Goal: Task Accomplishment & Management: Use online tool/utility

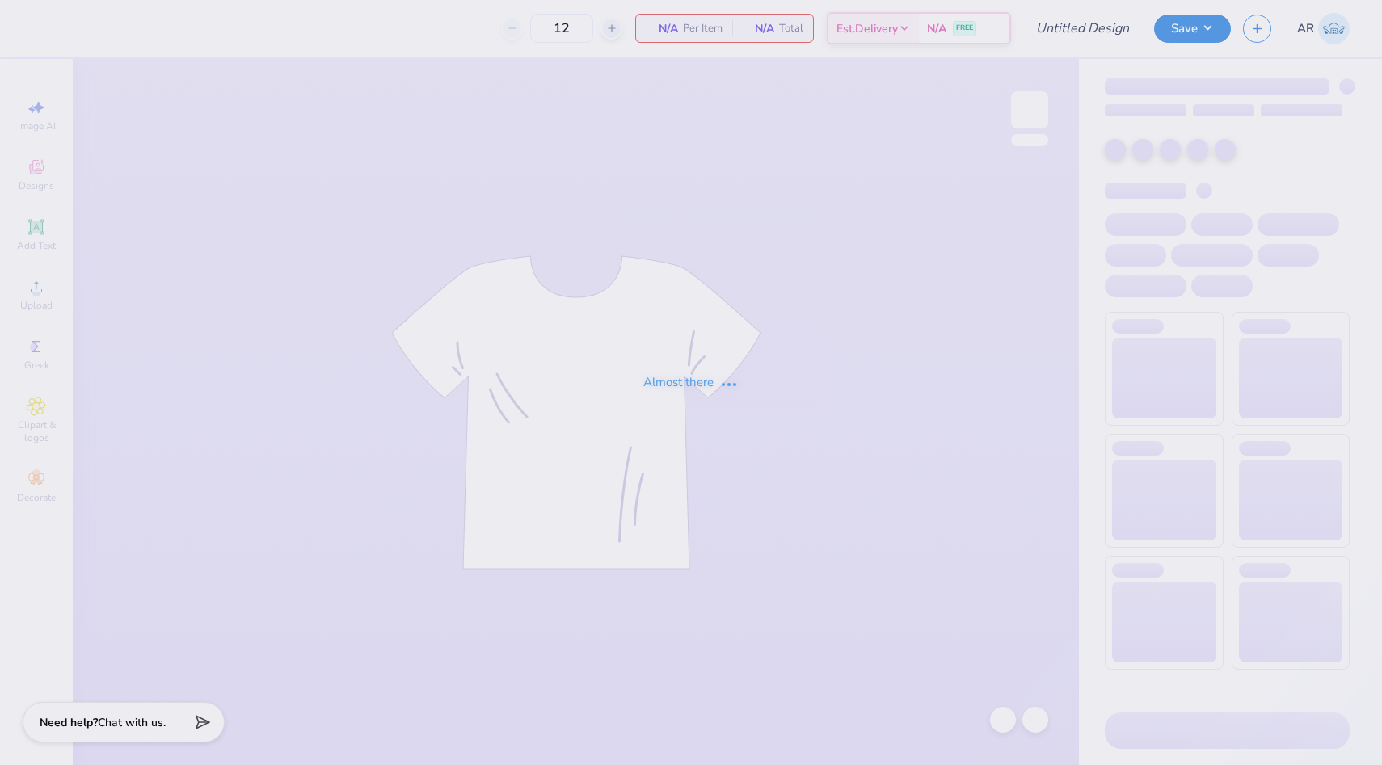
type input "Ari Woods : Saint John's University"
type input "24"
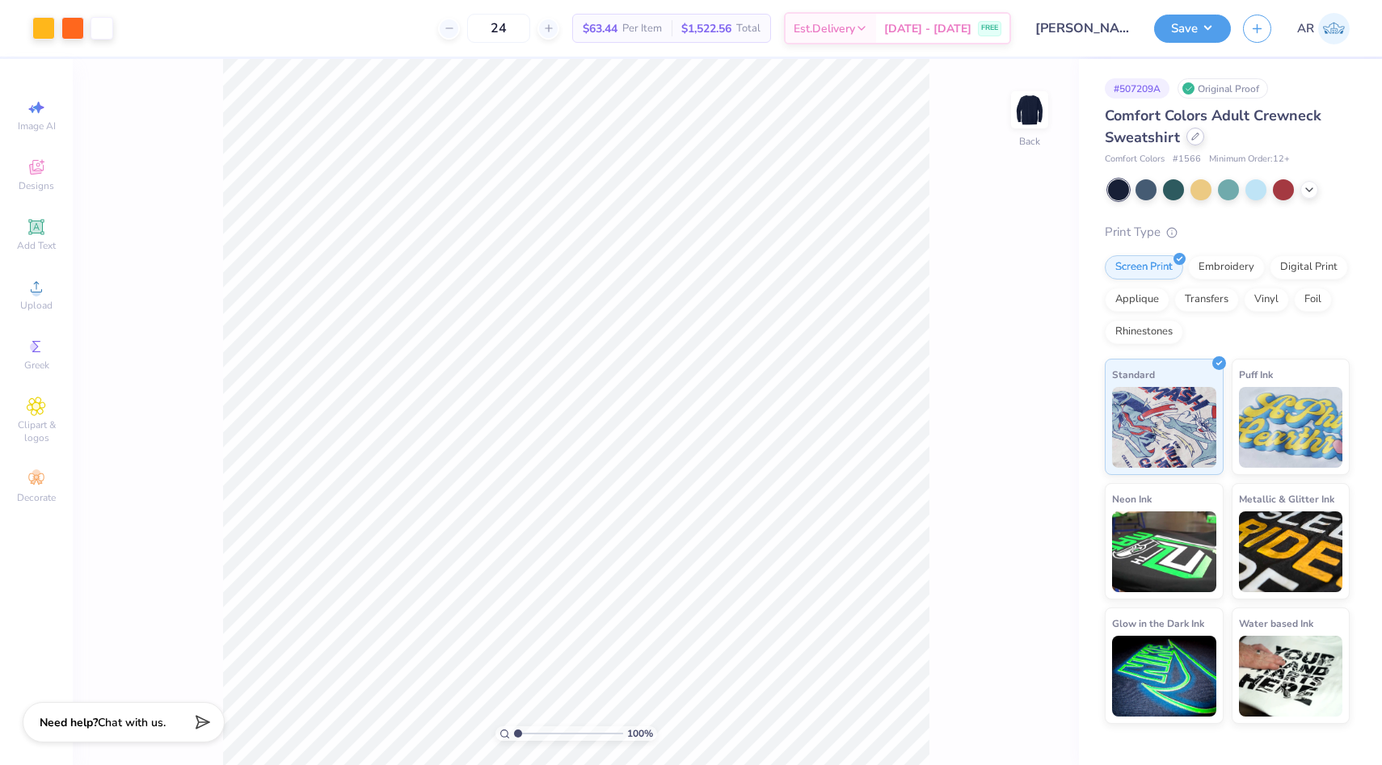
click at [1191, 138] on icon at bounding box center [1195, 137] width 8 height 8
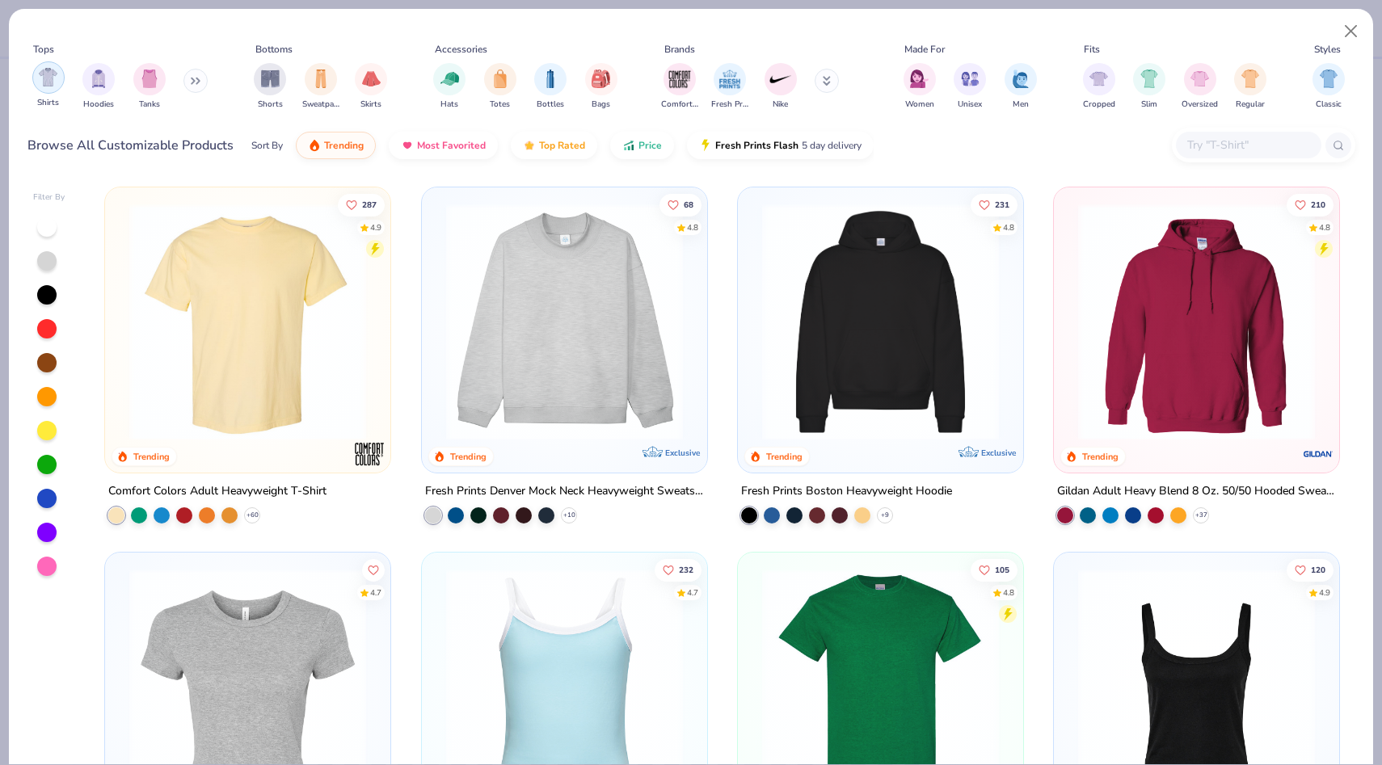
click at [51, 89] on div "filter for Shirts" at bounding box center [48, 77] width 32 height 32
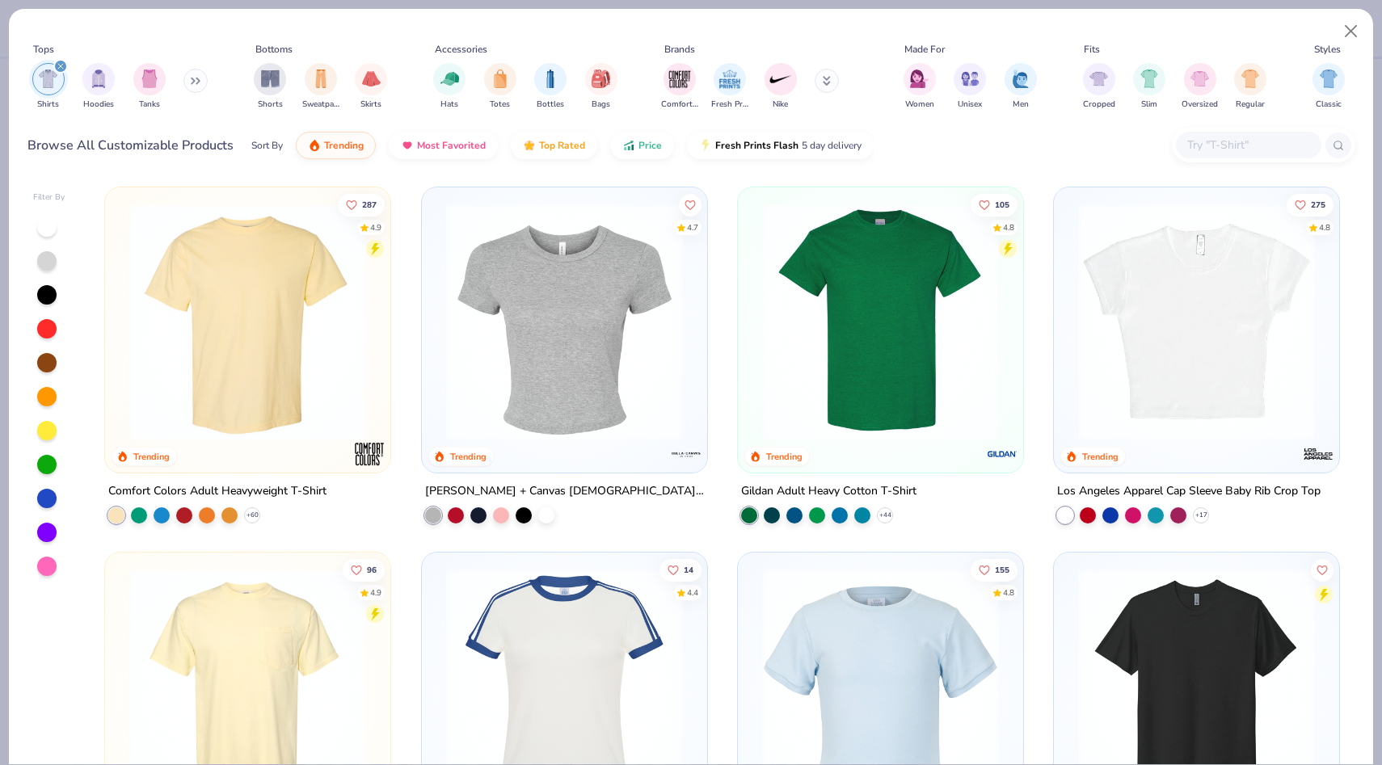
click at [543, 397] on img at bounding box center [564, 322] width 253 height 237
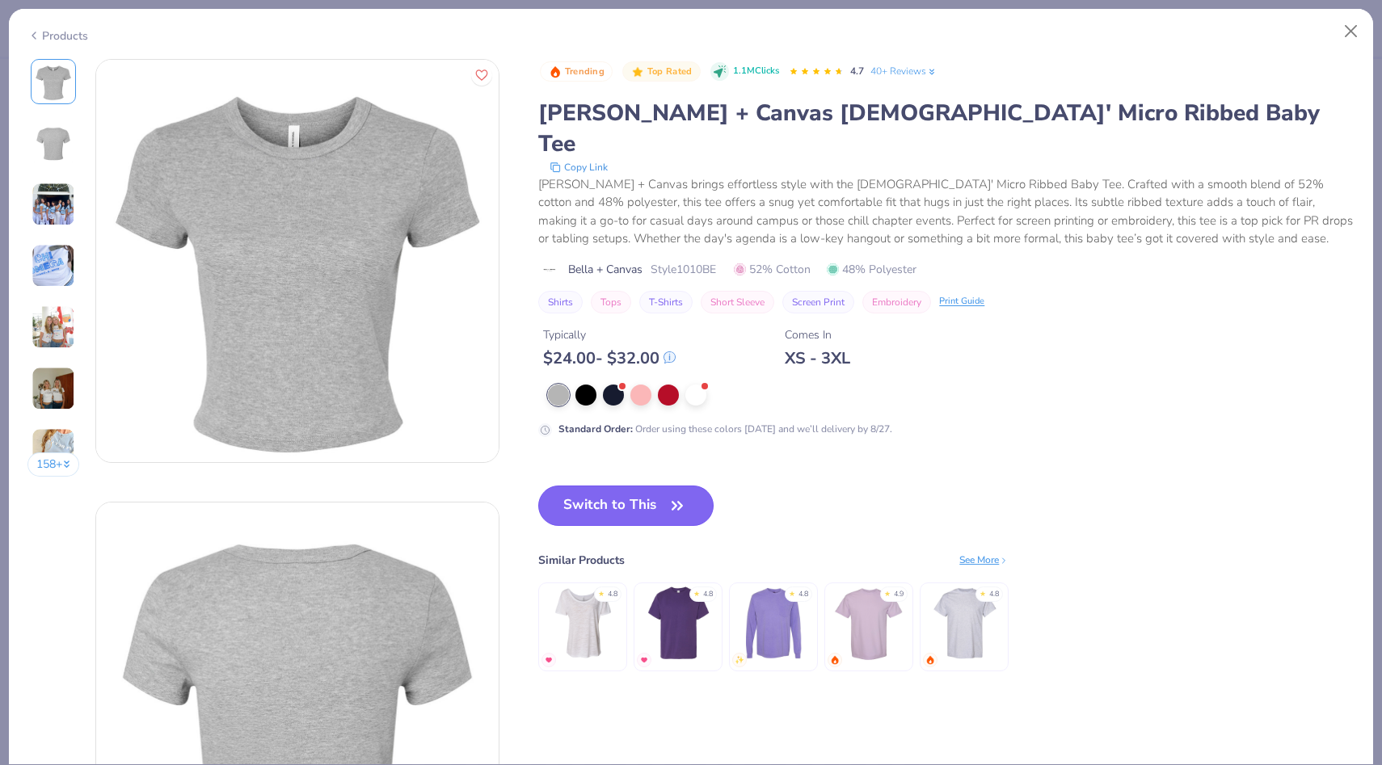
click at [608, 486] on button "Switch to This" at bounding box center [625, 506] width 175 height 40
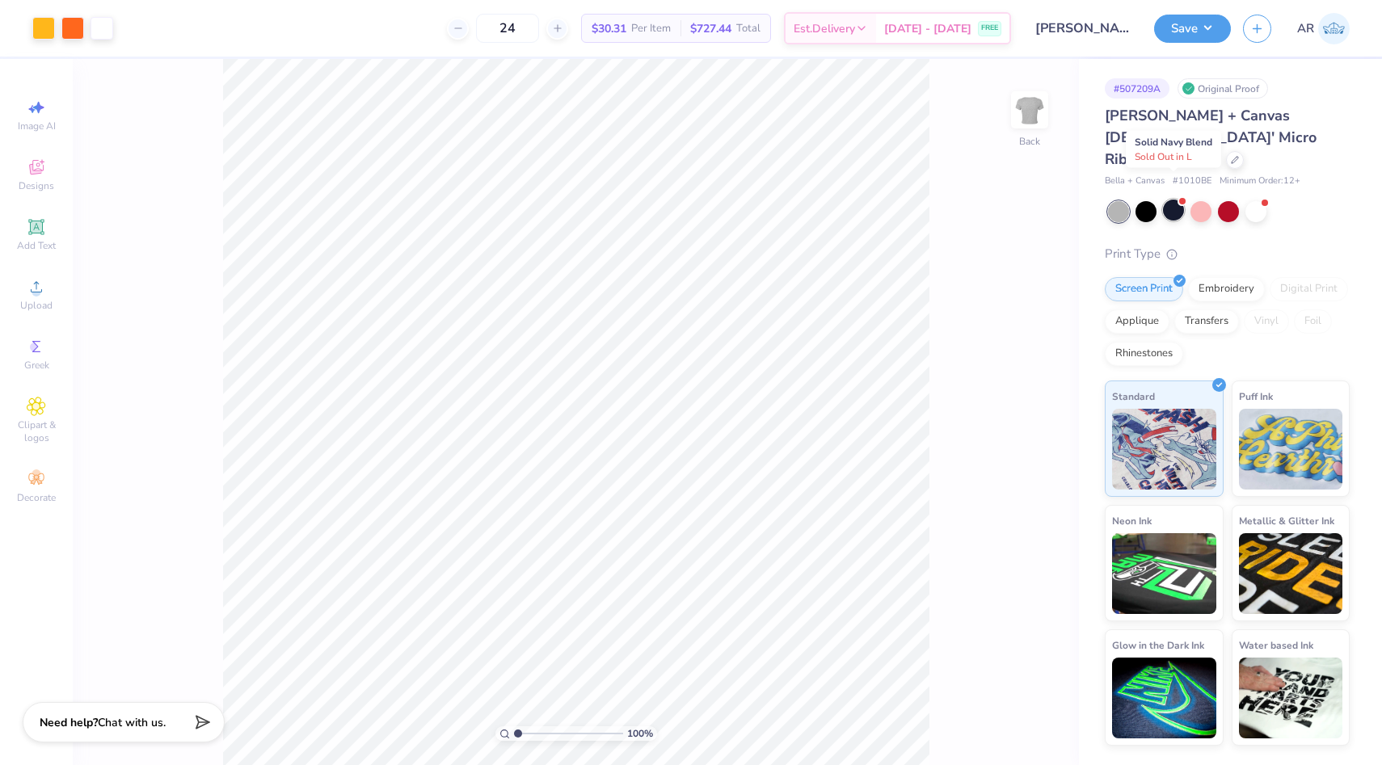
click at [1173, 200] on div at bounding box center [1173, 210] width 21 height 21
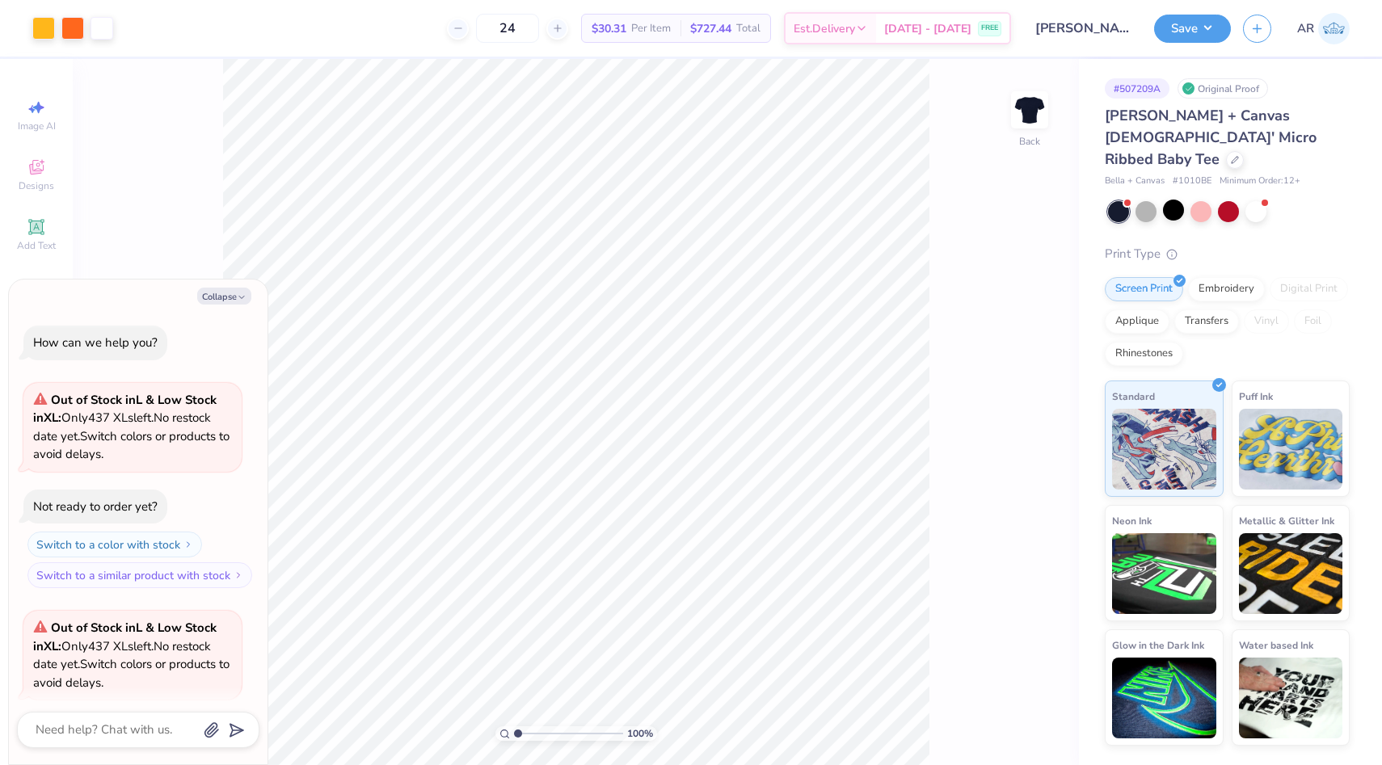
scroll to position [125, 0]
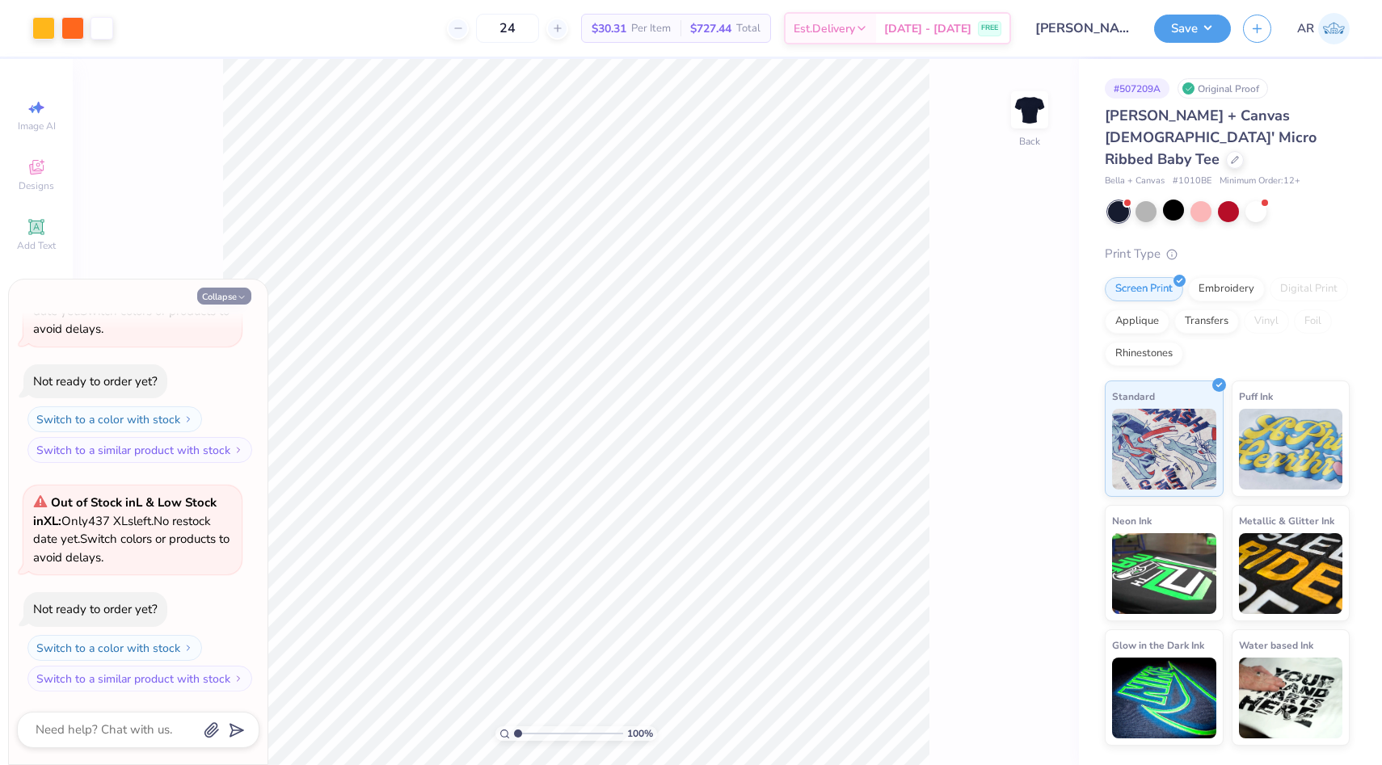
click at [237, 294] on icon "button" at bounding box center [242, 298] width 10 height 10
type textarea "x"
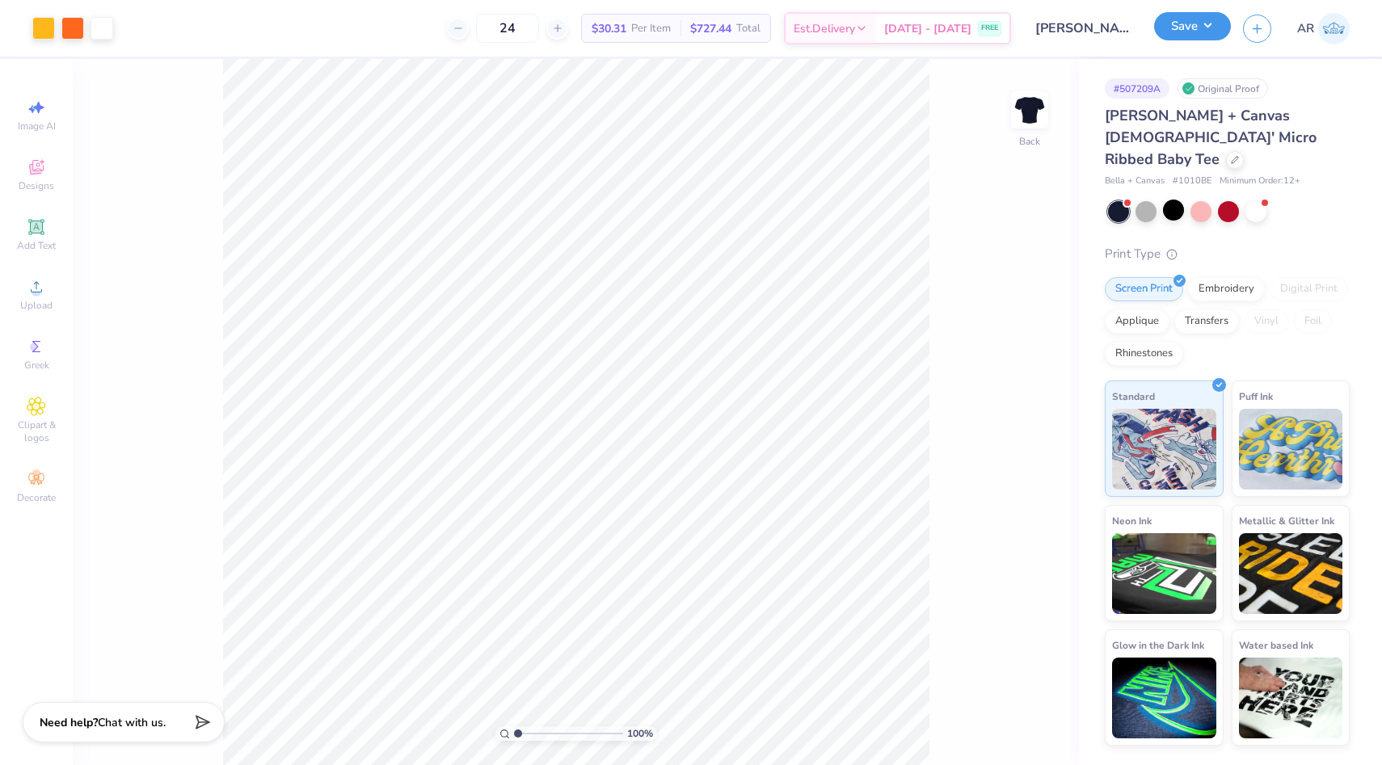
click at [1217, 13] on button "Save" at bounding box center [1192, 26] width 77 height 28
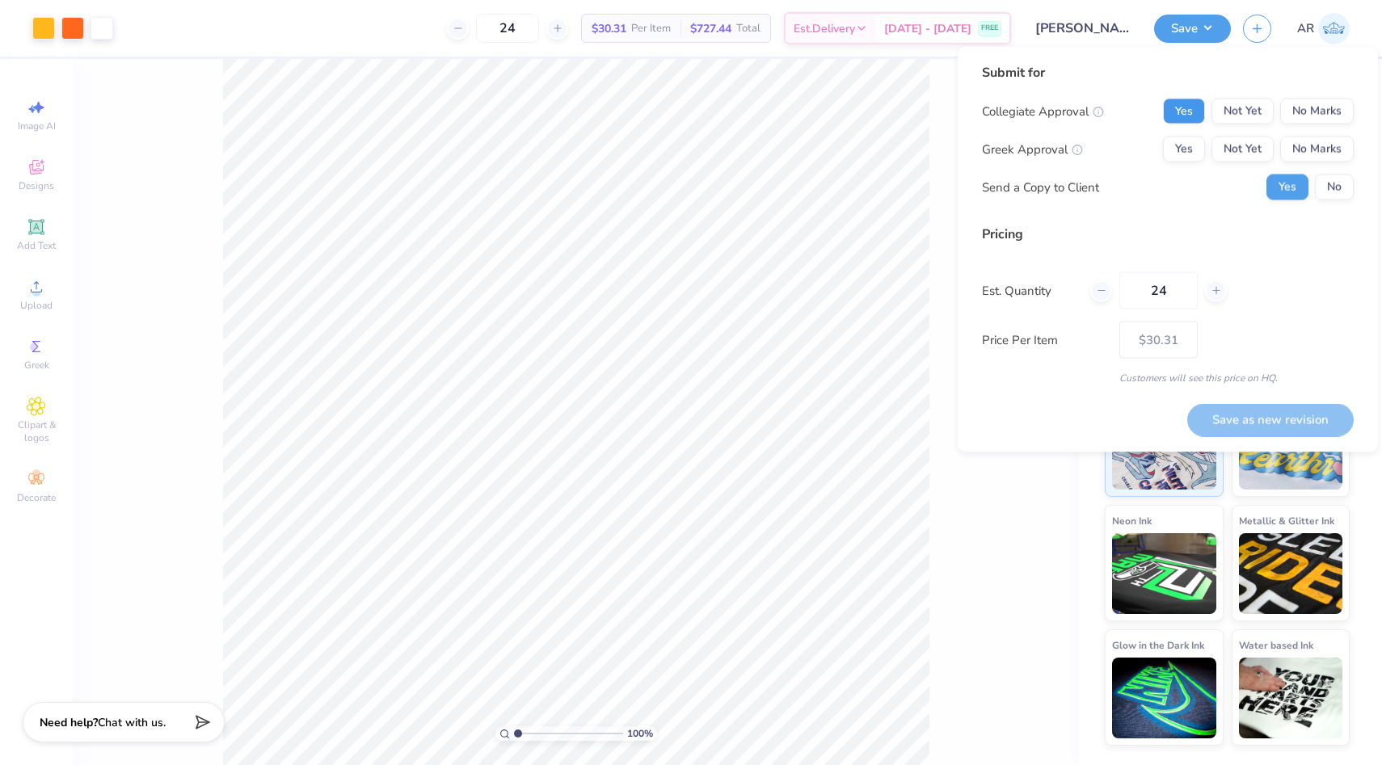
click at [1185, 114] on button "Yes" at bounding box center [1184, 112] width 42 height 26
click at [1185, 154] on button "Yes" at bounding box center [1184, 150] width 42 height 26
click at [1224, 422] on button "Save as new revision" at bounding box center [1270, 419] width 166 height 33
type input "– –"
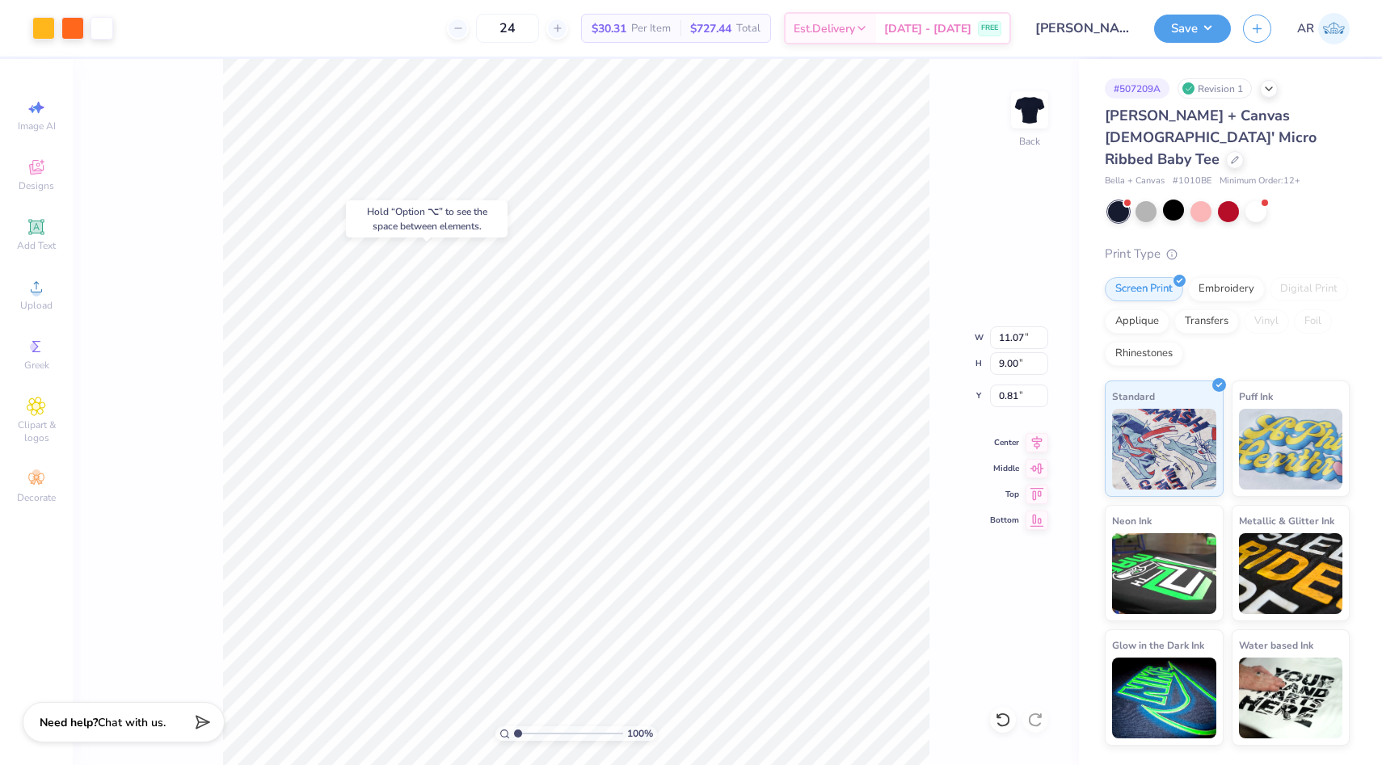
type input "0.81"
click at [710, 28] on span "$727.44" at bounding box center [710, 28] width 41 height 17
drag, startPoint x: 711, startPoint y: 28, endPoint x: 768, endPoint y: 32, distance: 56.7
click at [769, 32] on div "$727.44 Total" at bounding box center [725, 28] width 90 height 27
click at [855, 23] on span "Est. Delivery" at bounding box center [824, 31] width 61 height 17
